Goal: Task Accomplishment & Management: Manage account settings

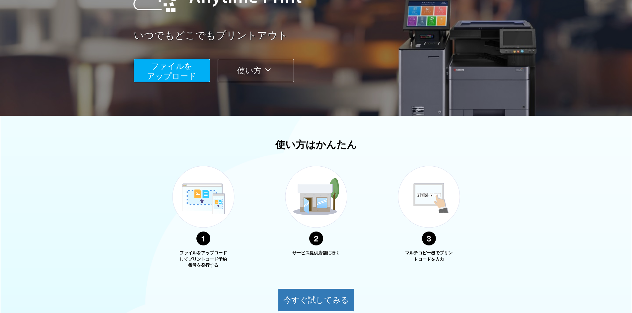
scroll to position [33, 0]
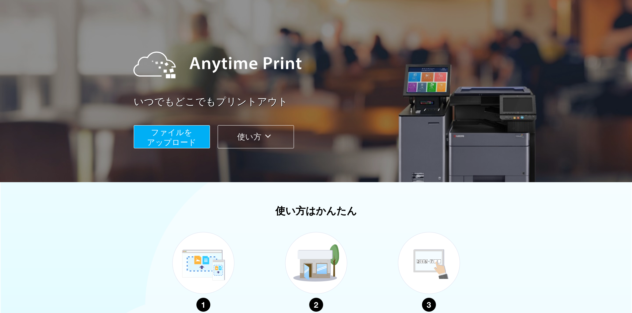
click at [177, 137] on span "ファイルを ​​アップロード" at bounding box center [171, 137] width 49 height 19
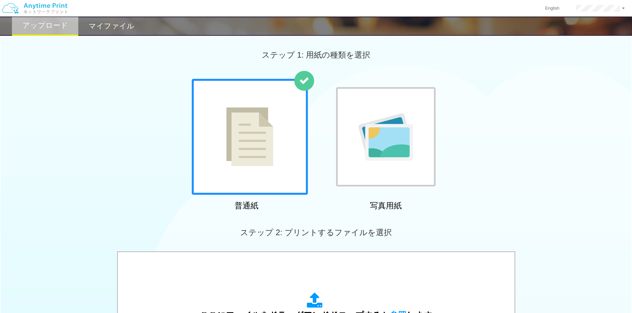
click at [112, 23] on h2 "マイファイル" at bounding box center [112, 26] width 46 height 8
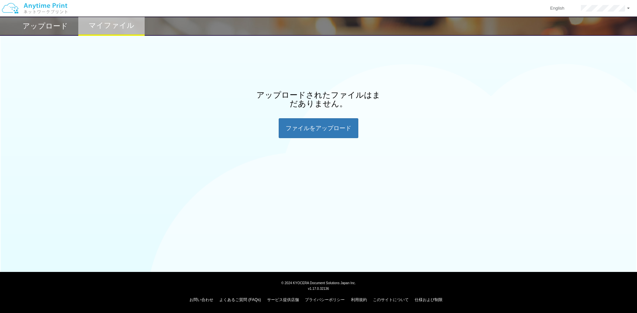
click at [57, 26] on h2 "アップロード" at bounding box center [45, 26] width 45 height 8
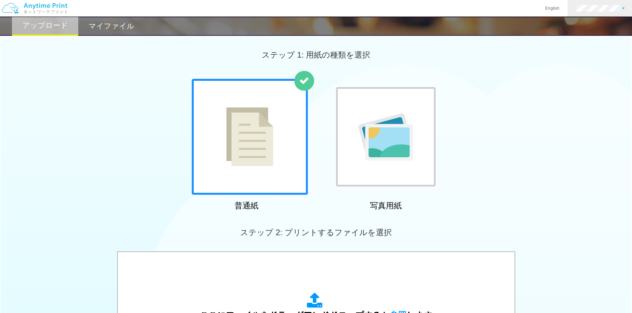
click at [599, 3] on link at bounding box center [600, 8] width 65 height 17
click at [536, 69] on div "ステップ 1: 用紙の種類を選択" at bounding box center [316, 55] width 632 height 48
click at [503, 69] on div "ステップ 1: 用紙の種類を選択" at bounding box center [316, 55] width 632 height 48
click at [600, 12] on link at bounding box center [600, 8] width 65 height 17
click at [601, 23] on link "アカウント設定" at bounding box center [601, 25] width 52 height 11
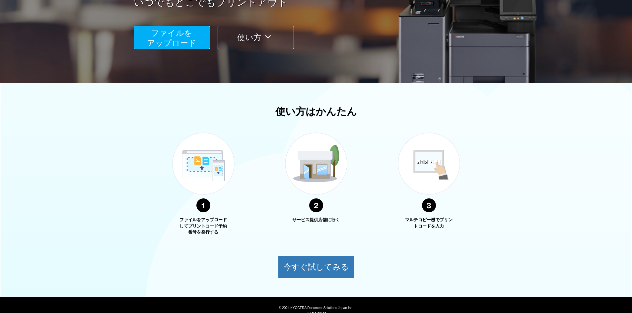
scroll to position [33, 0]
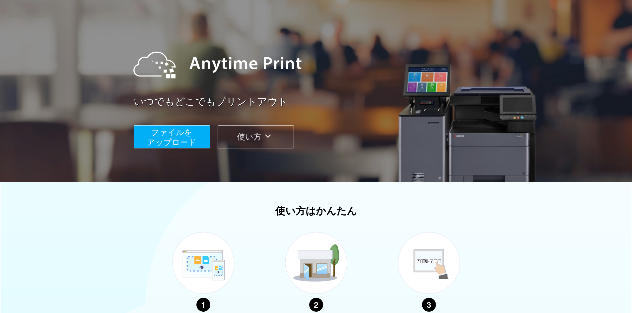
click at [199, 144] on button "ファイルを ​​アップロード" at bounding box center [172, 136] width 76 height 23
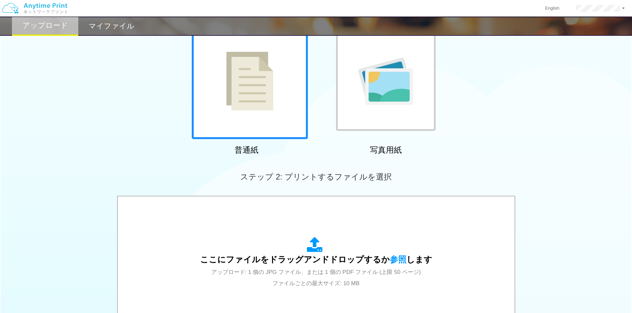
scroll to position [155, 0]
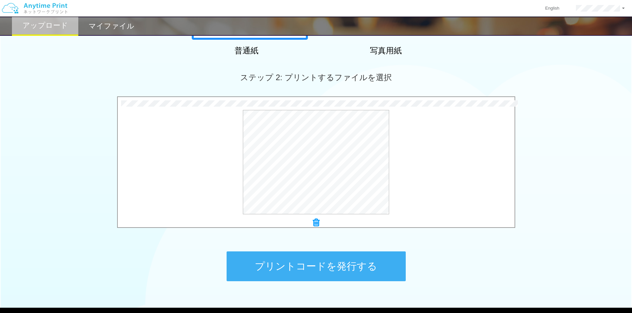
click at [319, 271] on button "プリントコードを発行する" at bounding box center [316, 267] width 179 height 30
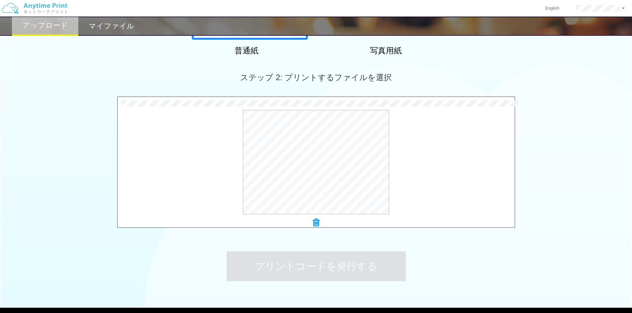
scroll to position [0, 0]
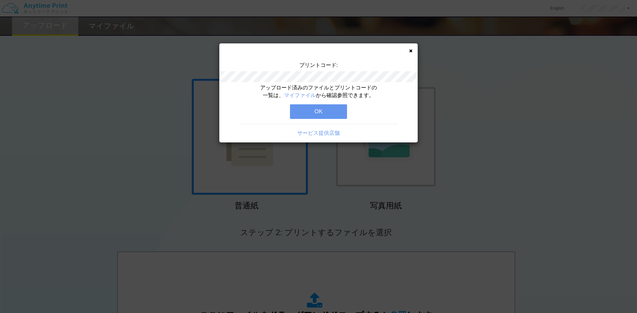
click at [331, 109] on button "OK" at bounding box center [318, 111] width 57 height 15
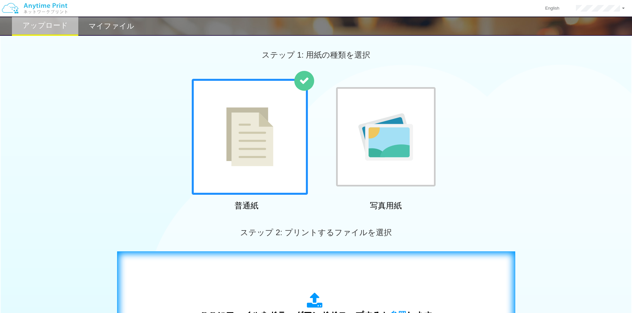
scroll to position [191, 0]
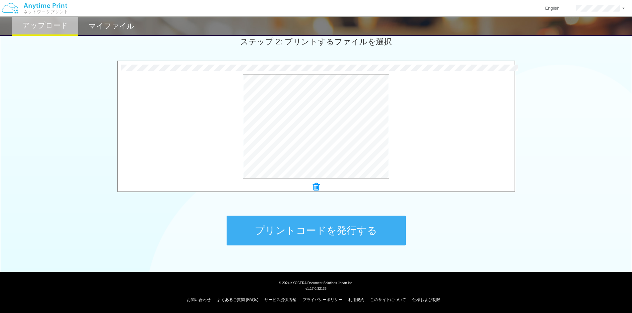
click at [302, 228] on button "プリントコードを発行する" at bounding box center [316, 231] width 179 height 30
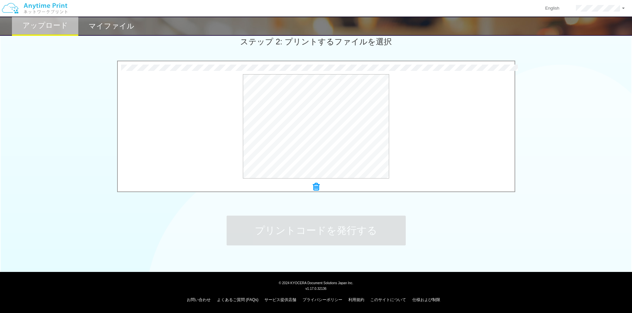
scroll to position [0, 0]
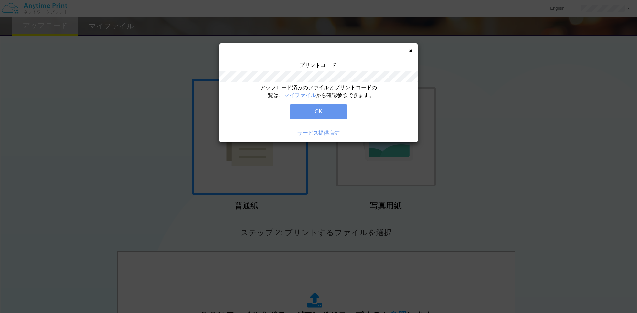
click at [321, 114] on button "OK" at bounding box center [318, 111] width 57 height 15
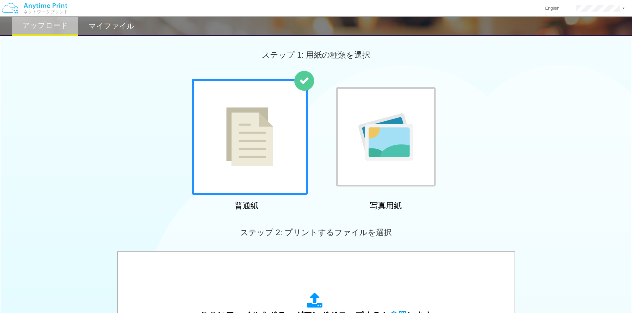
click at [111, 24] on h2 "マイファイル" at bounding box center [112, 26] width 46 height 8
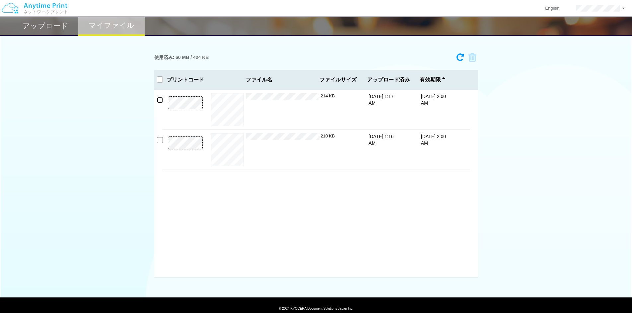
click at [161, 101] on input "checkbox" at bounding box center [160, 100] width 6 height 6
click at [159, 103] on div "プレビュー × 期間③FT　【№.251SJK栄プレミアム】.pdf 214 KB 8/18/25 1:17 AM 8/25/25 2:00 AM × 210…" at bounding box center [316, 184] width 324 height 188
click at [160, 101] on input "checkbox" at bounding box center [160, 100] width 6 height 6
checkbox input "false"
click at [630, 64] on div "使用済み: 60 MB / 424 KB 6451-3612 有効期限 8/25/25 2:00 AM 期間③FT　【№.251SJK栄プレミアム】.p...…" at bounding box center [316, 164] width 632 height 228
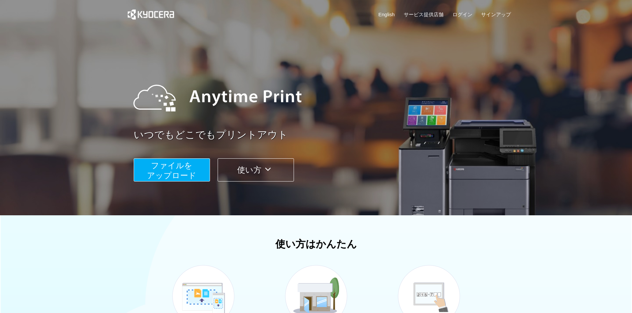
click at [186, 169] on span "ファイルを ​​アップロード" at bounding box center [171, 170] width 49 height 19
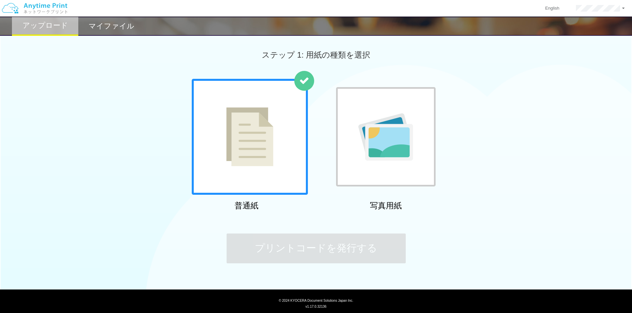
click at [116, 27] on h2 "マイファイル" at bounding box center [112, 26] width 46 height 8
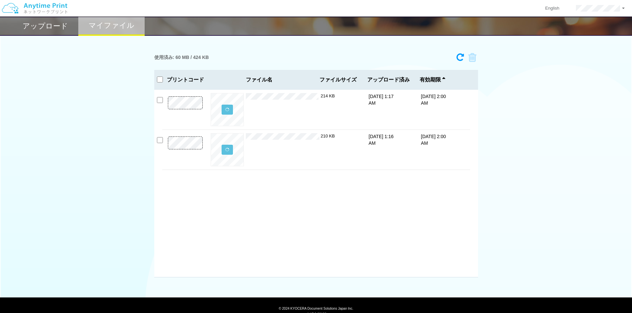
click at [244, 47] on div "アップロード マイファイル 使用済み: 60 MB / 424 KB 6451-3612 有効期限 [DATE] 2:00 AM 期間③FT　【№.251SJ…" at bounding box center [316, 139] width 632 height 278
click at [158, 101] on input "checkbox" at bounding box center [160, 100] width 6 height 6
checkbox input "true"
click at [161, 143] on input "checkbox" at bounding box center [160, 140] width 6 height 6
checkbox input "true"
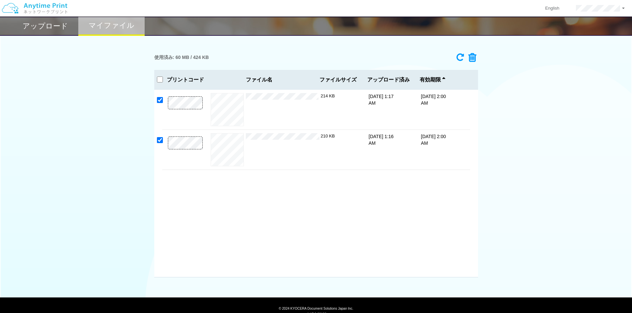
click at [472, 57] on icon at bounding box center [470, 58] width 13 height 10
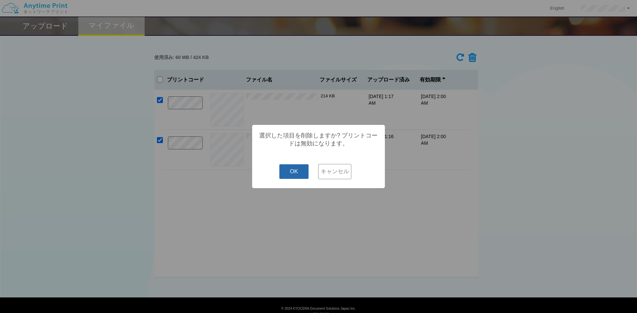
click at [286, 172] on button "OK" at bounding box center [294, 172] width 30 height 15
checkbox input "false"
